Goal: Understand process/instructions: Learn how to perform a task or action

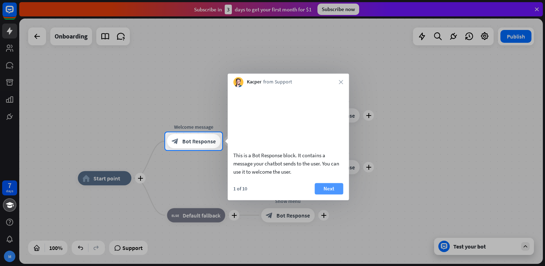
click at [321, 193] on button "Next" at bounding box center [329, 188] width 29 height 11
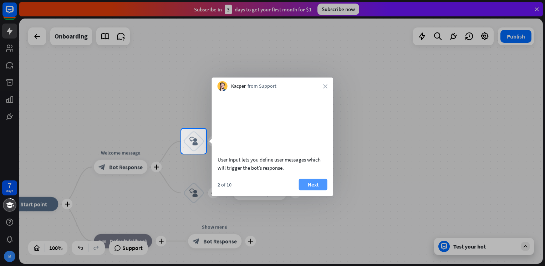
click at [313, 190] on button "Next" at bounding box center [313, 184] width 29 height 11
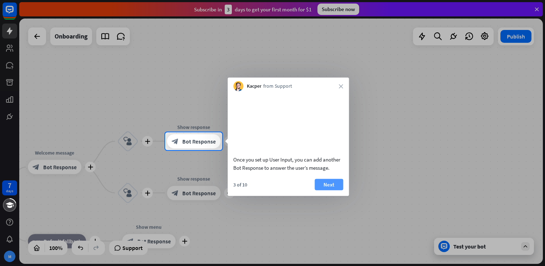
click at [333, 190] on button "Next" at bounding box center [329, 184] width 29 height 11
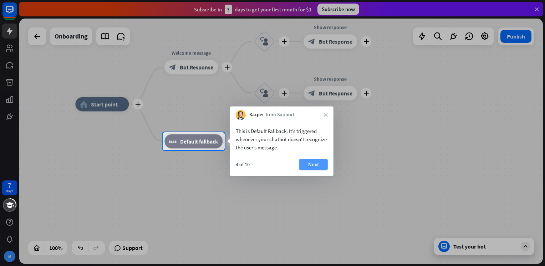
click at [307, 162] on button "Next" at bounding box center [313, 164] width 29 height 11
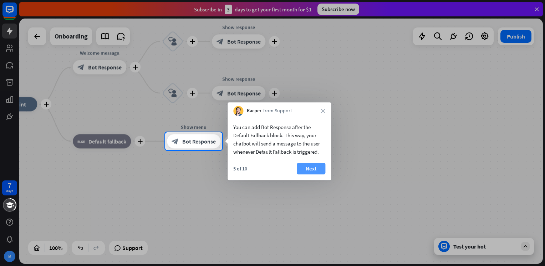
click at [314, 164] on button "Next" at bounding box center [311, 168] width 29 height 11
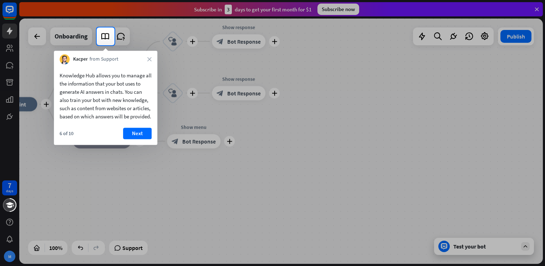
click at [9, 12] on div at bounding box center [272, 13] width 545 height 27
click at [150, 60] on icon "close" at bounding box center [149, 59] width 4 height 4
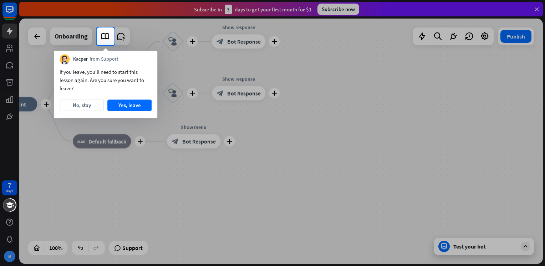
click at [11, 15] on div at bounding box center [272, 13] width 545 height 27
click at [82, 107] on button "No, stay" at bounding box center [82, 105] width 44 height 11
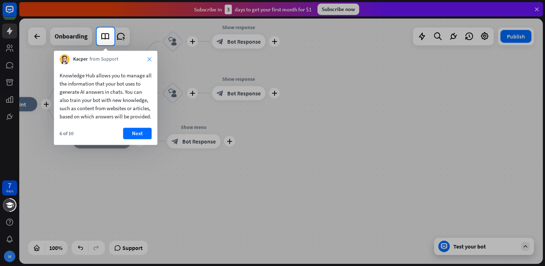
click at [149, 58] on icon "close" at bounding box center [149, 59] width 4 height 4
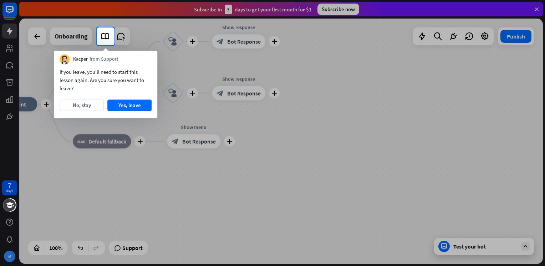
click at [7, 13] on div at bounding box center [272, 13] width 545 height 27
click at [121, 105] on button "Yes, leave" at bounding box center [129, 105] width 44 height 11
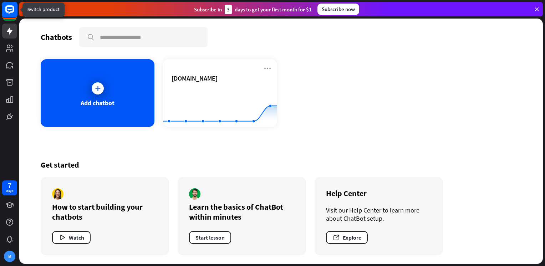
click at [6, 16] on rect at bounding box center [10, 10] width 16 height 16
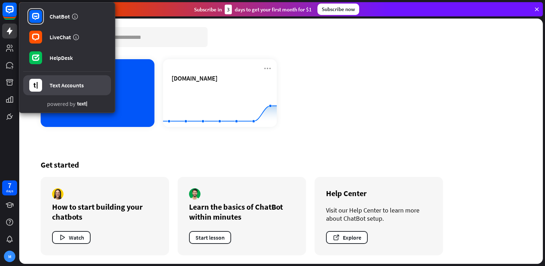
click at [60, 81] on link "Text Accounts" at bounding box center [67, 85] width 88 height 20
